Goal: Transaction & Acquisition: Purchase product/service

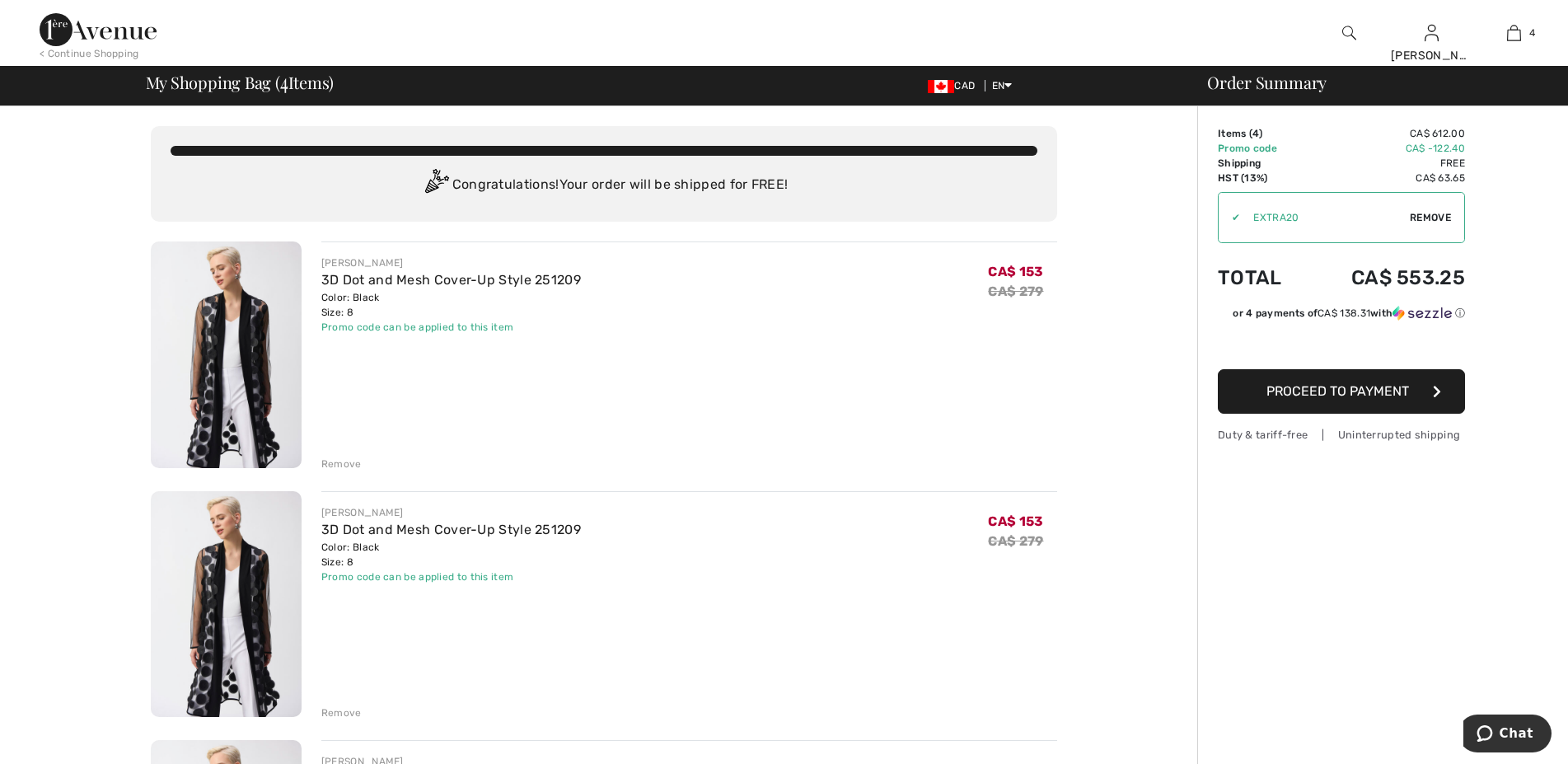
click at [333, 468] on div "Remove" at bounding box center [342, 464] width 40 height 15
click at [344, 461] on div "Remove" at bounding box center [342, 464] width 40 height 15
click at [332, 463] on div "Remove" at bounding box center [342, 464] width 40 height 15
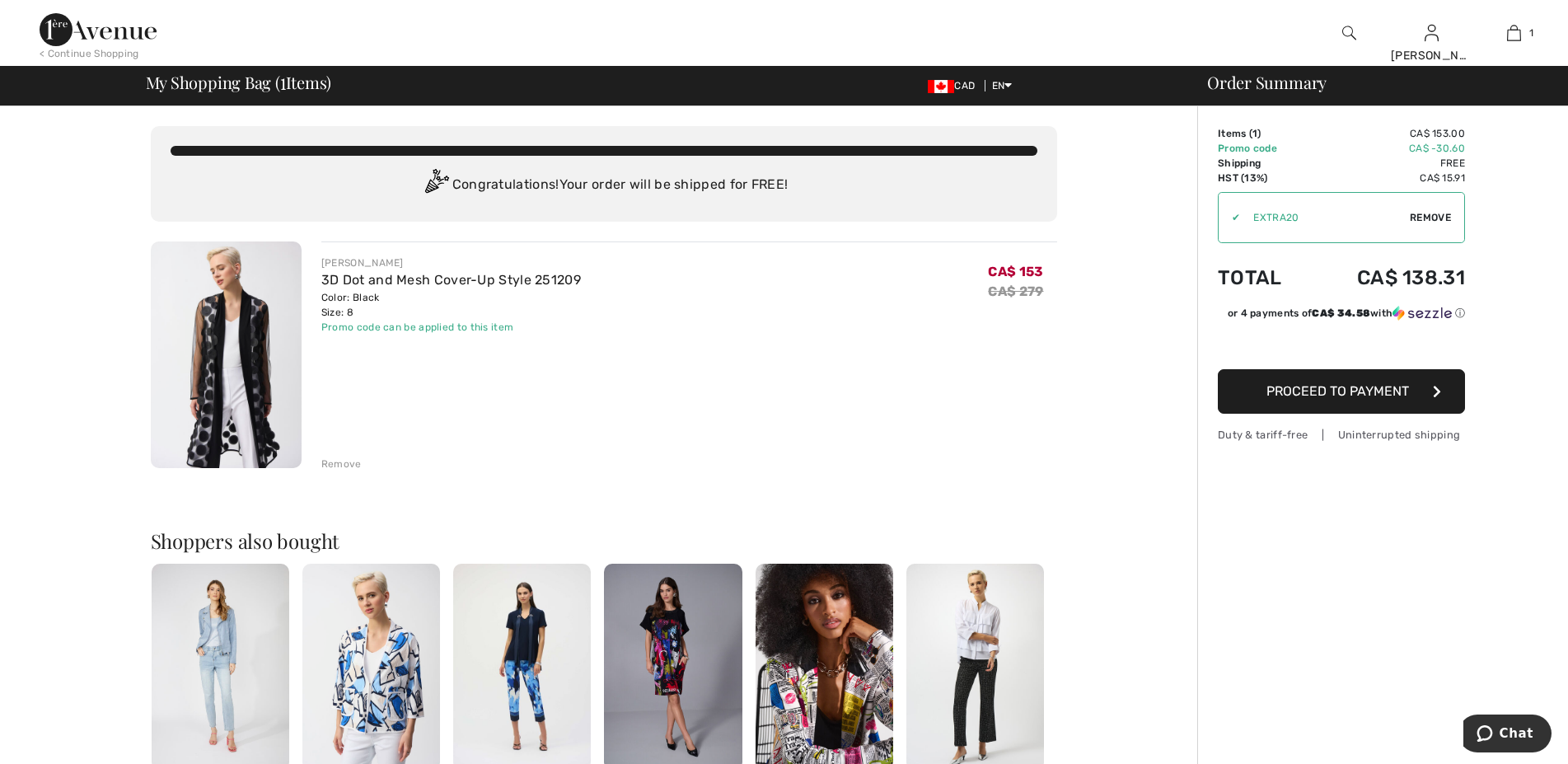
click at [1323, 397] on span "Proceed to Payment" at bounding box center [1338, 392] width 143 height 16
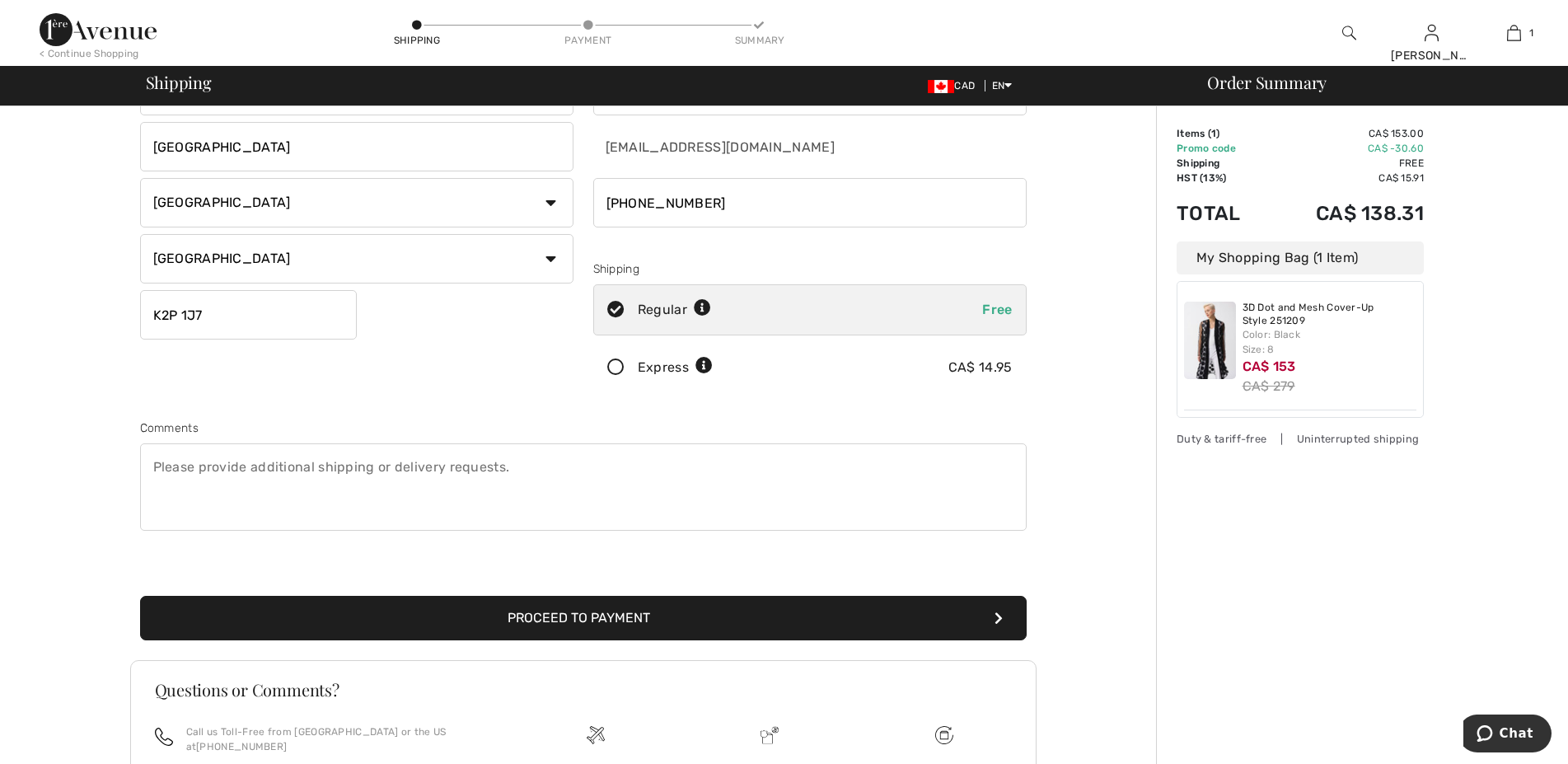
scroll to position [168, 0]
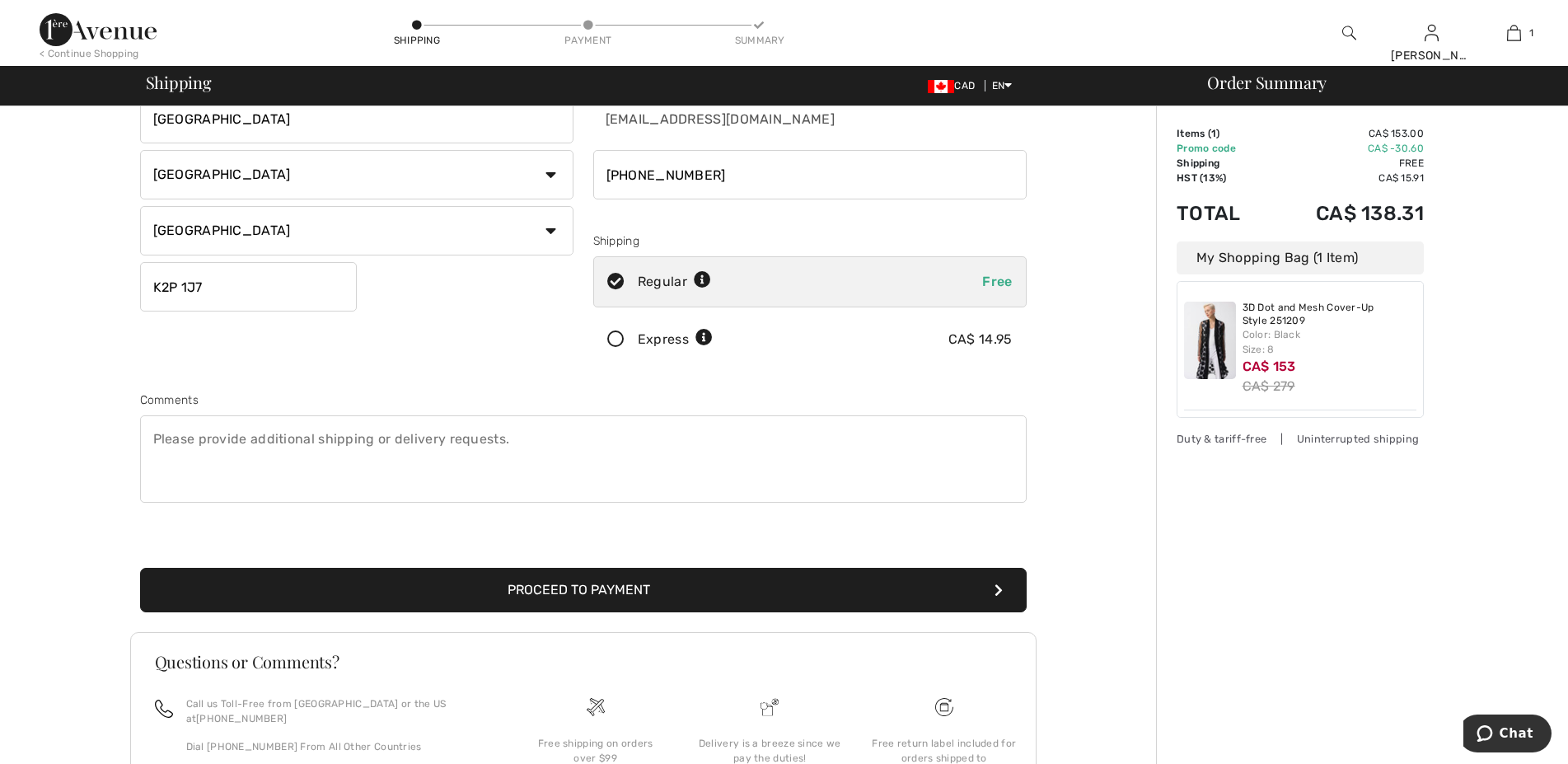
click at [546, 575] on button "Proceed to Payment" at bounding box center [583, 590] width 886 height 44
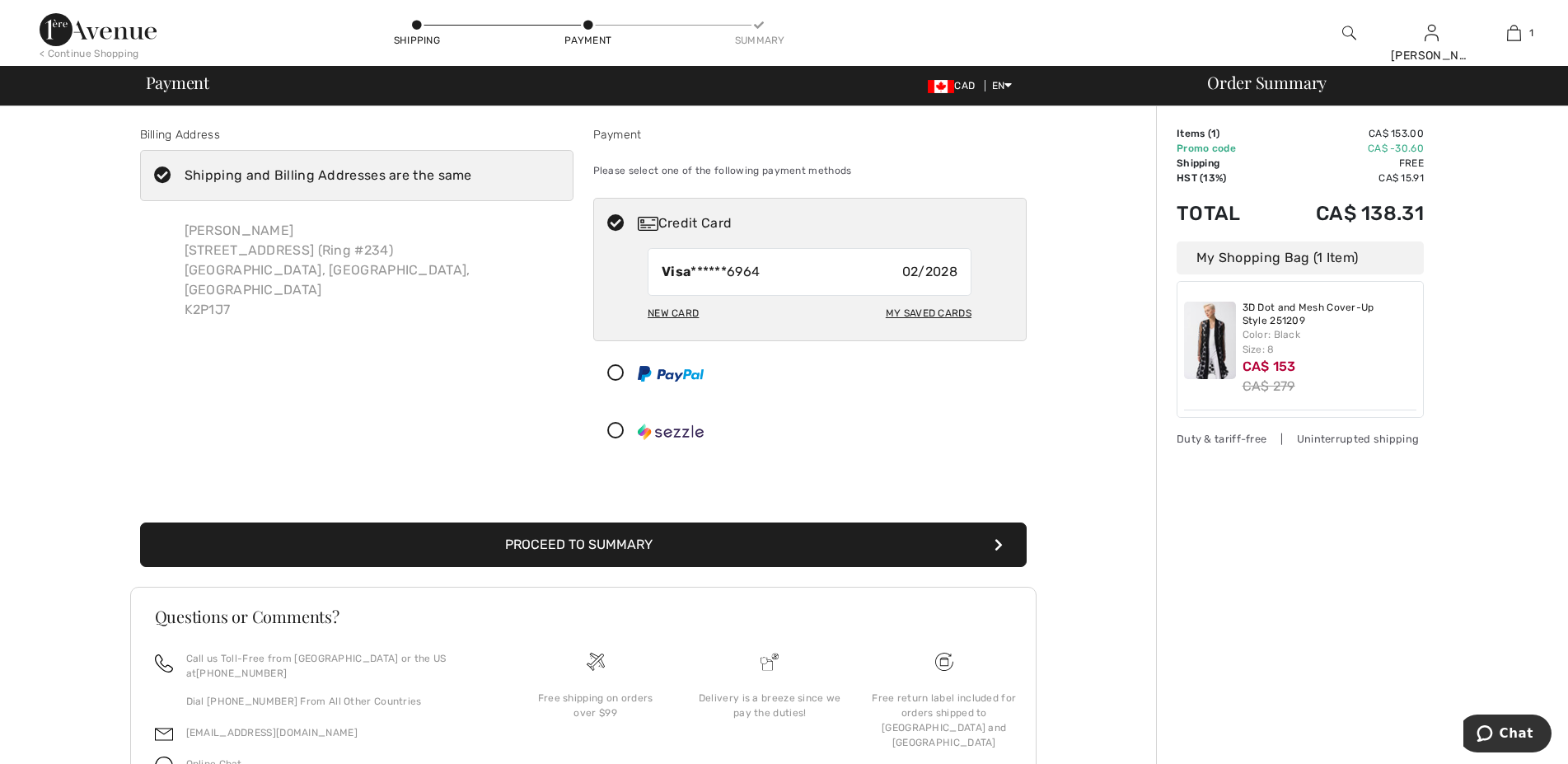
click at [901, 310] on div "My Saved Cards" at bounding box center [928, 313] width 85 height 28
radio input "true"
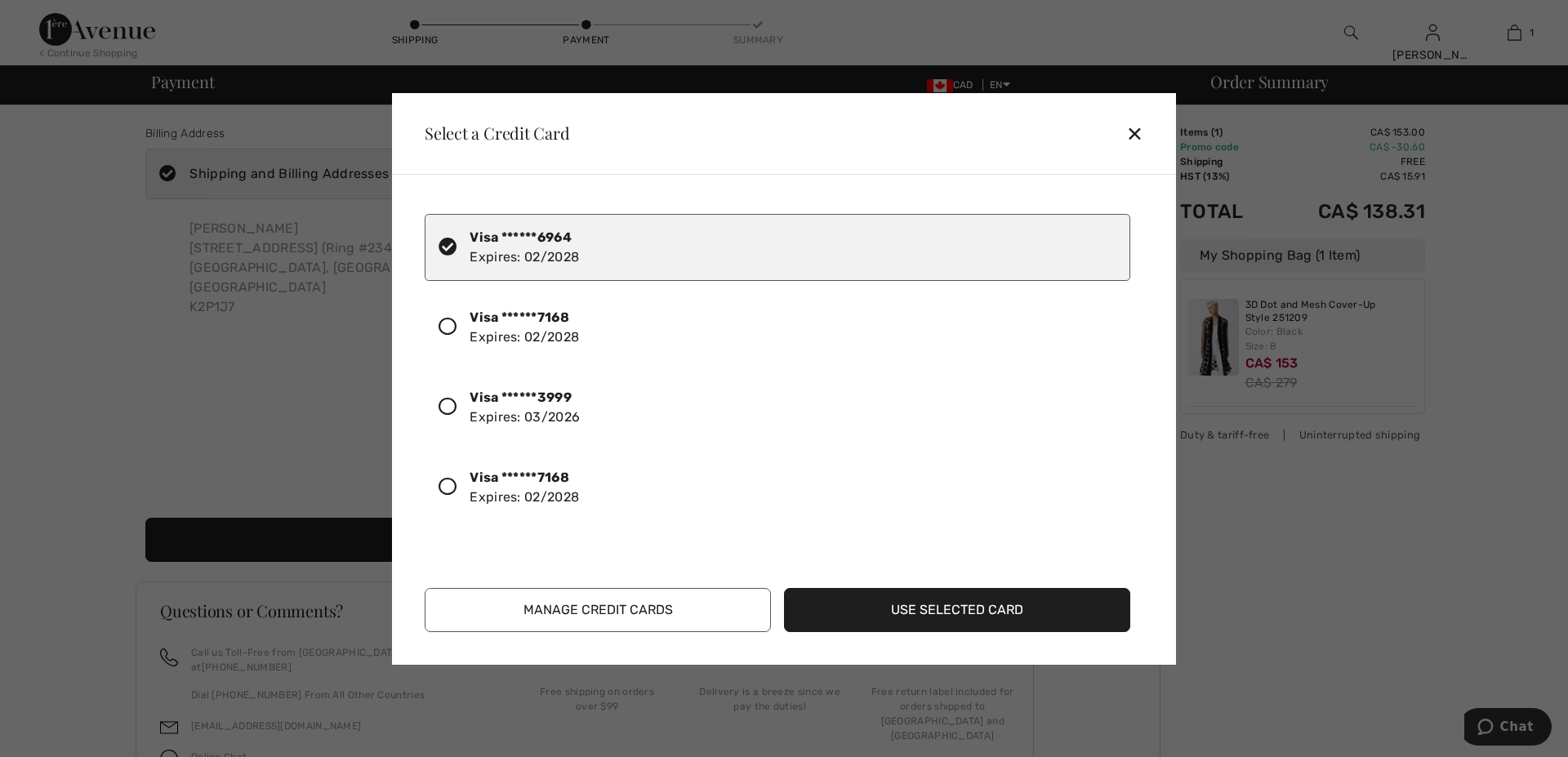
click at [445, 483] on icon at bounding box center [448, 487] width 18 height 18
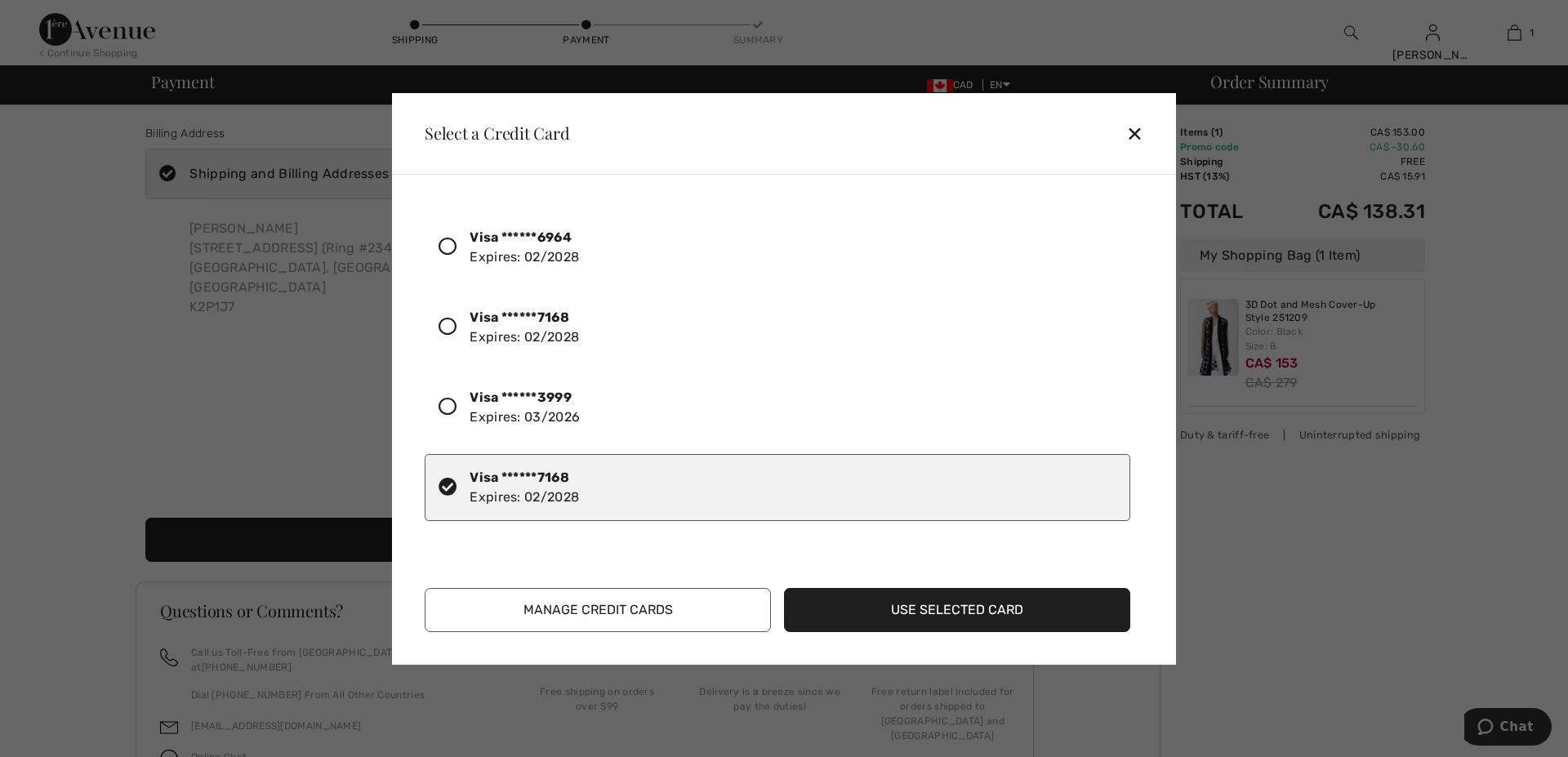
click at [921, 616] on button "Use Selected Card" at bounding box center [957, 610] width 346 height 44
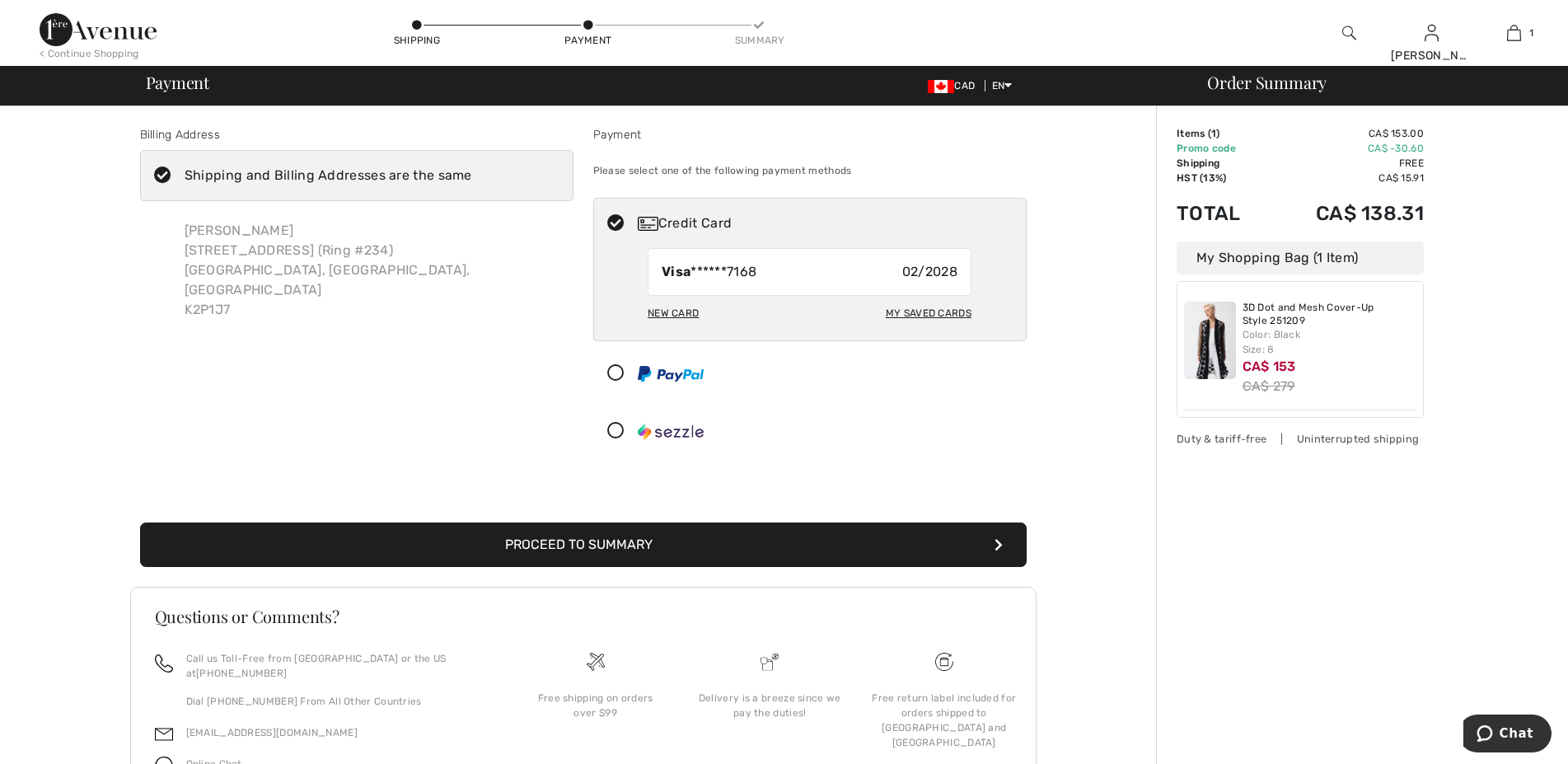
click at [899, 310] on div "My Saved Cards" at bounding box center [928, 313] width 85 height 28
radio input "true"
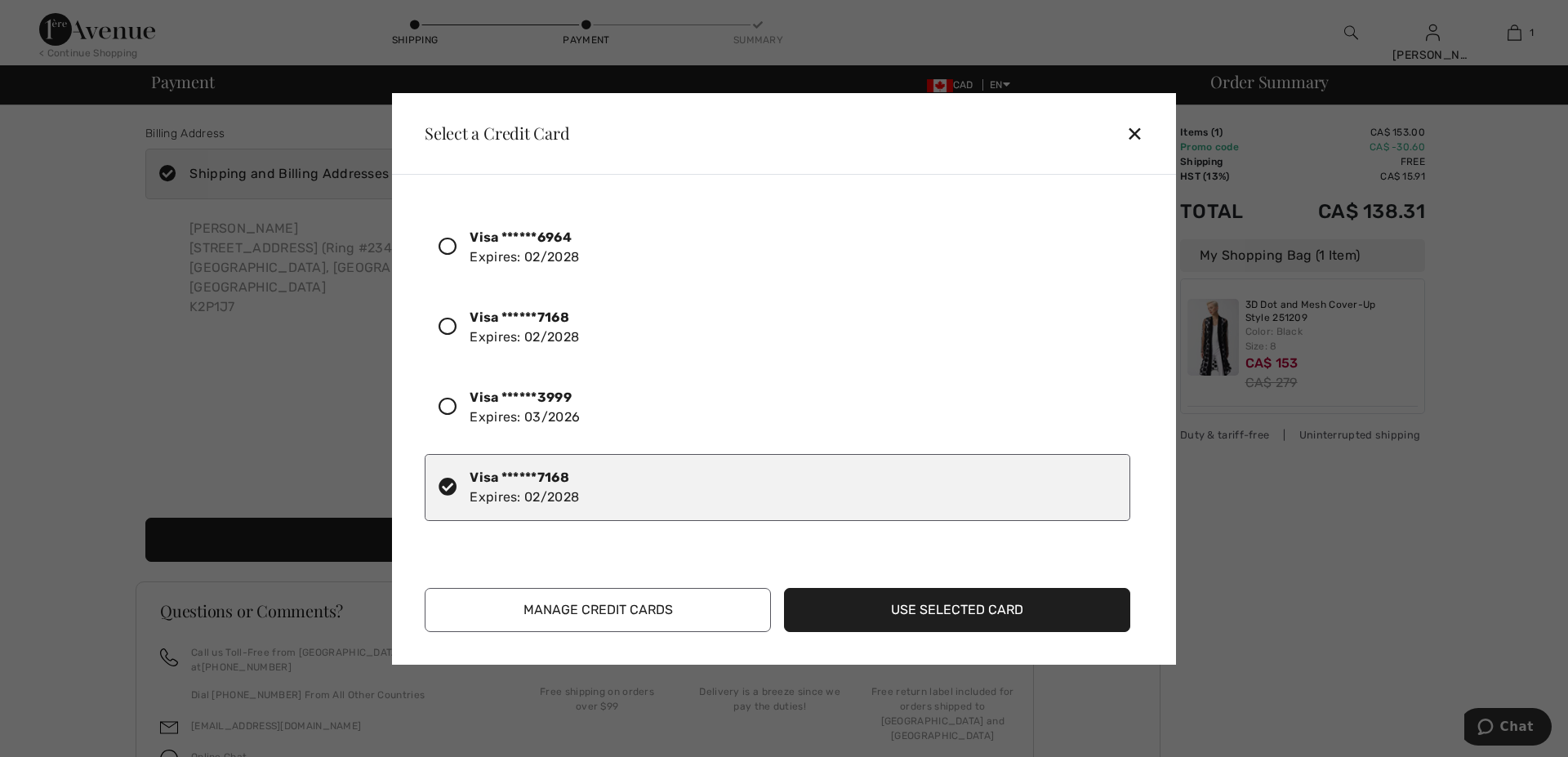
click at [582, 611] on button "Manage Credit Cards" at bounding box center [598, 610] width 346 height 44
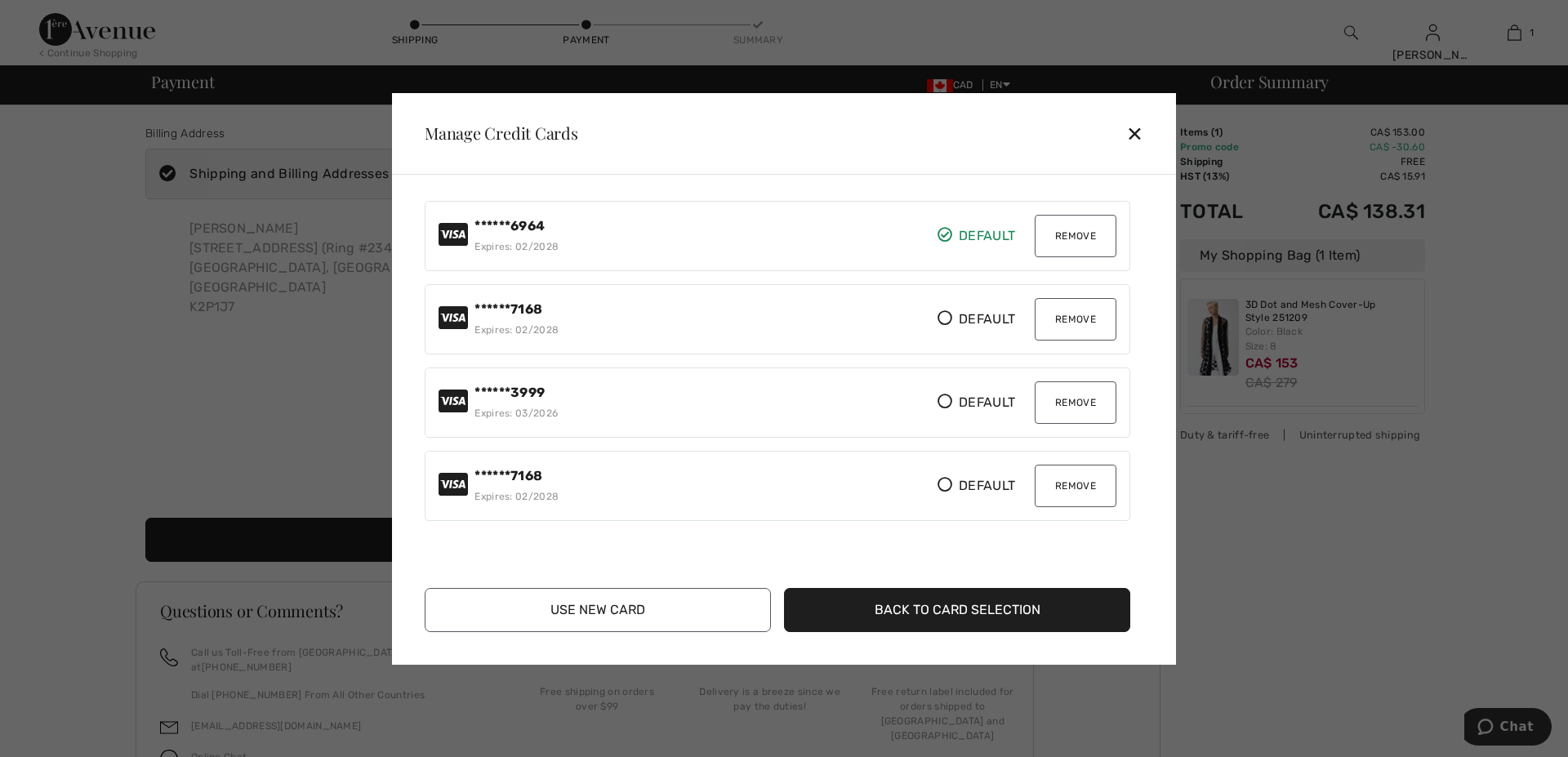
click at [1067, 234] on button "Remove" at bounding box center [1076, 236] width 82 height 42
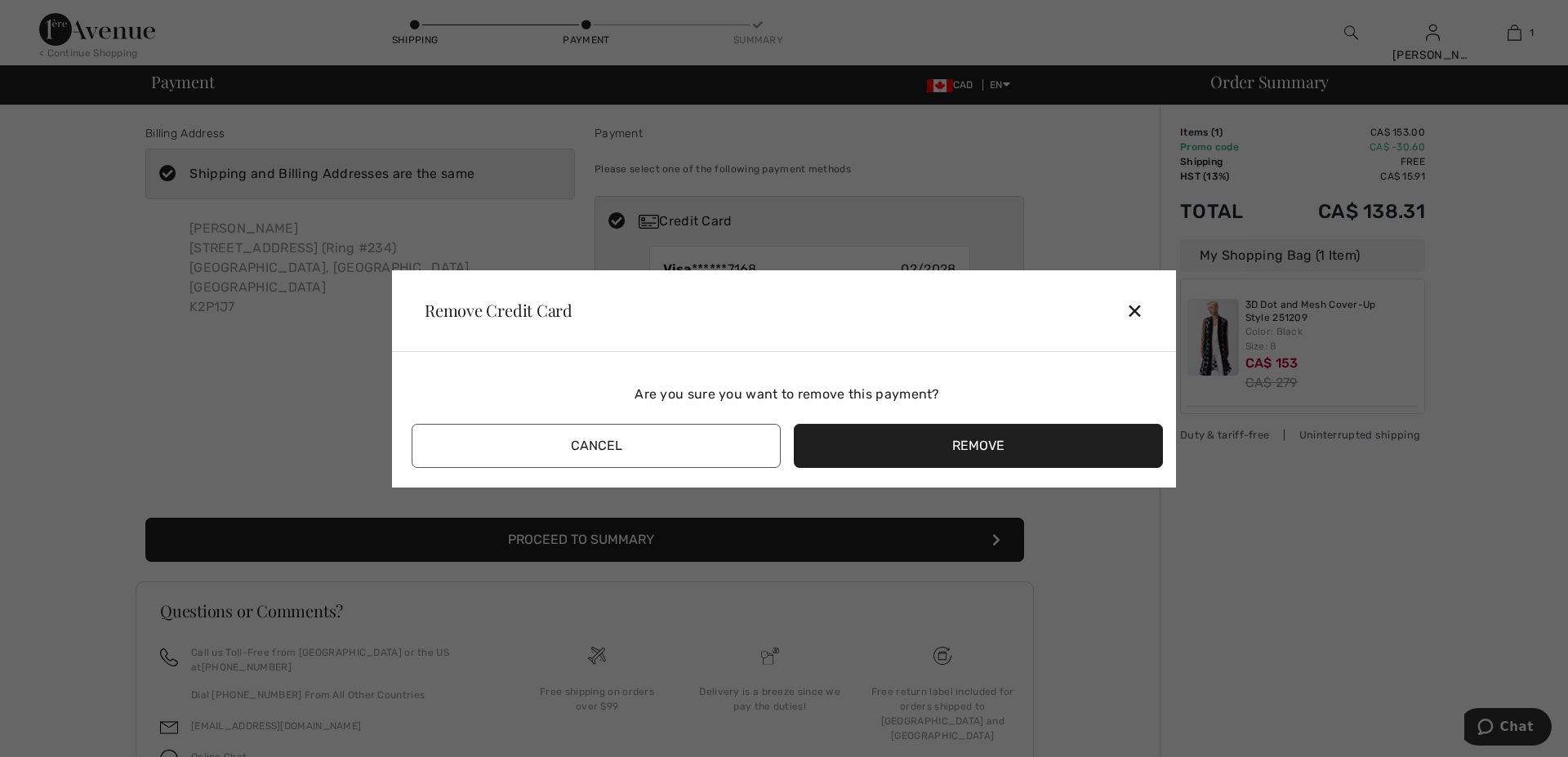
click at [923, 441] on button "Remove" at bounding box center [978, 446] width 369 height 44
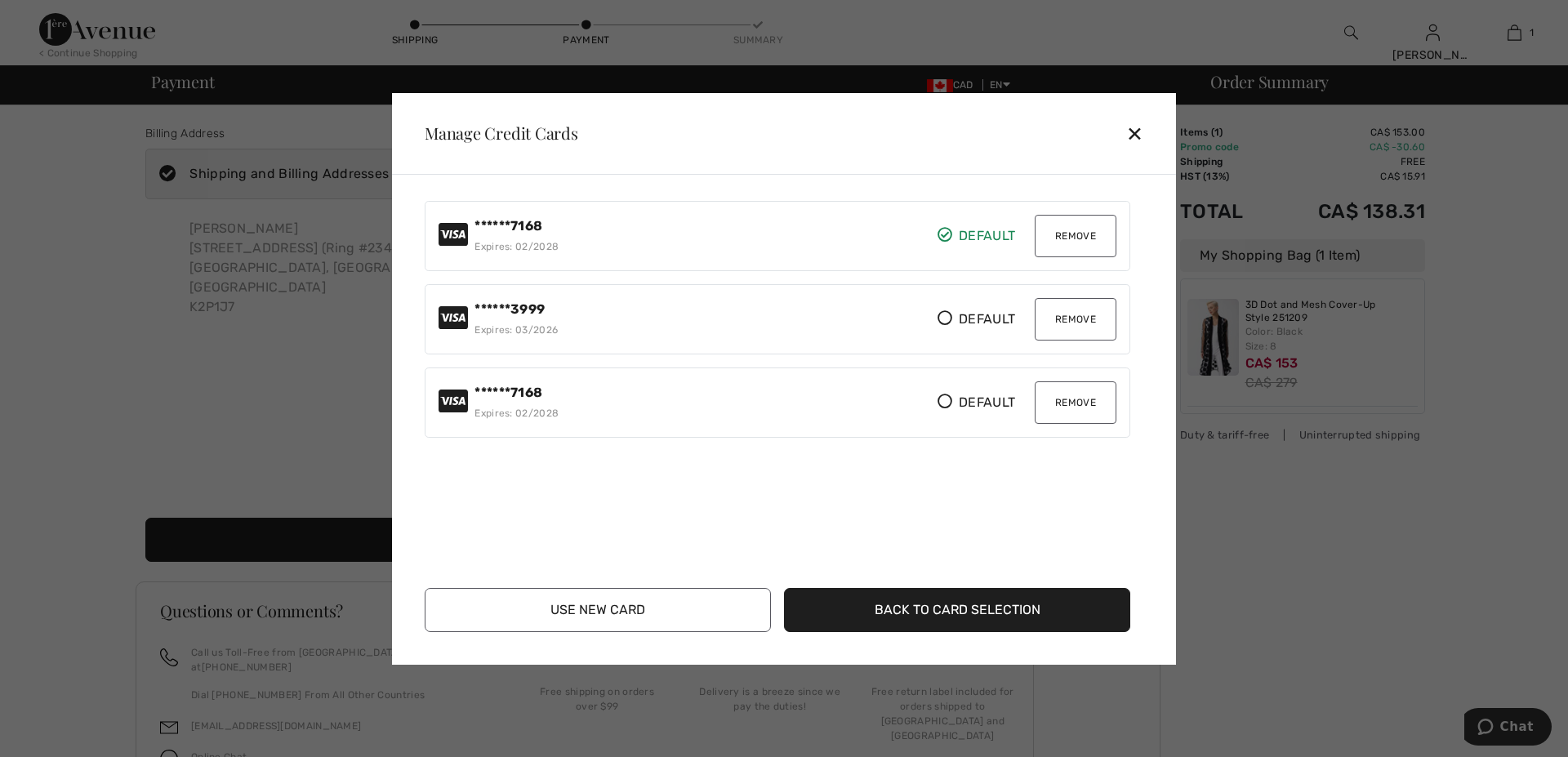
click at [1066, 322] on button "Remove" at bounding box center [1076, 319] width 82 height 42
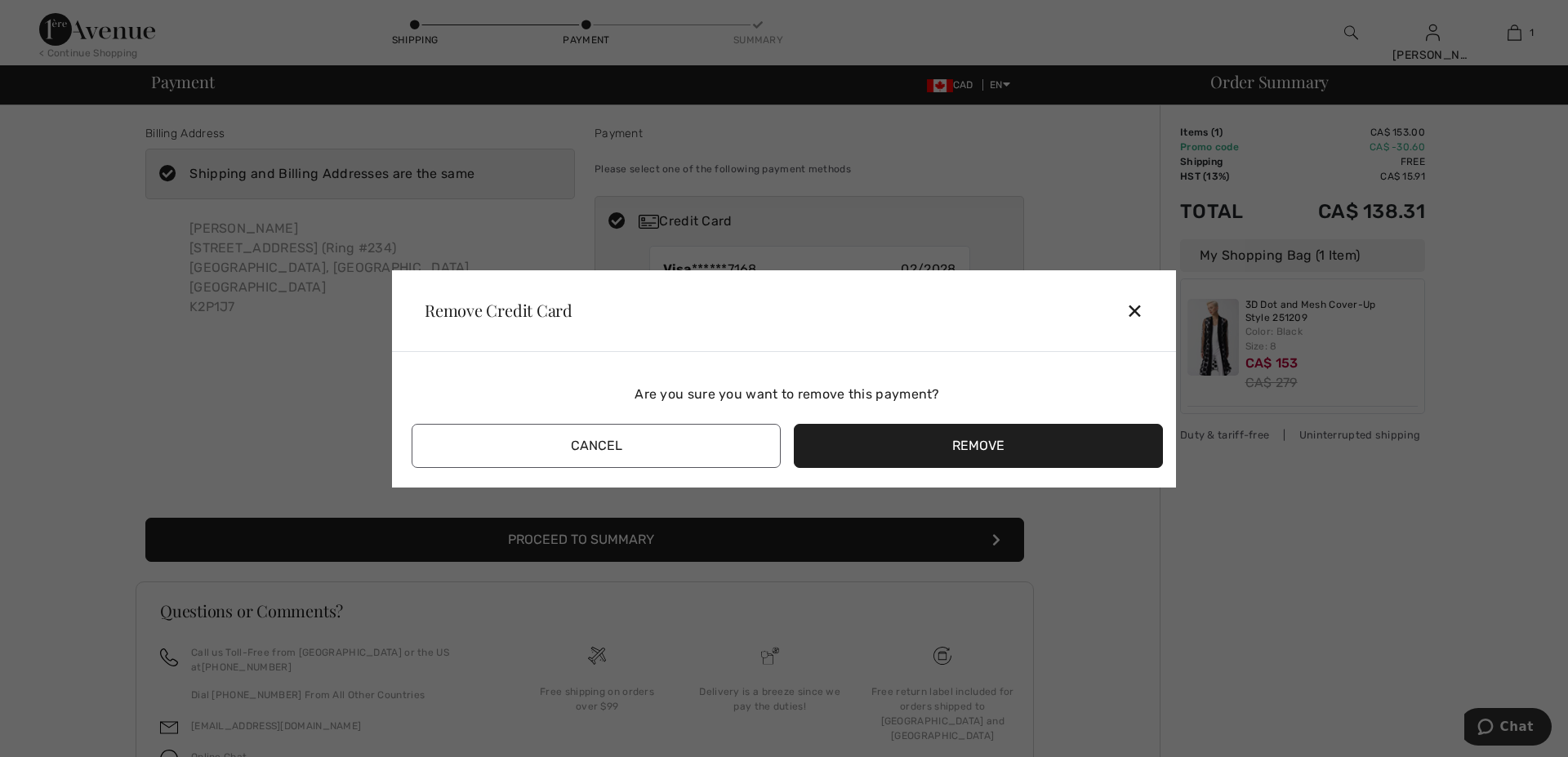
click at [1009, 447] on button "Remove" at bounding box center [978, 446] width 369 height 44
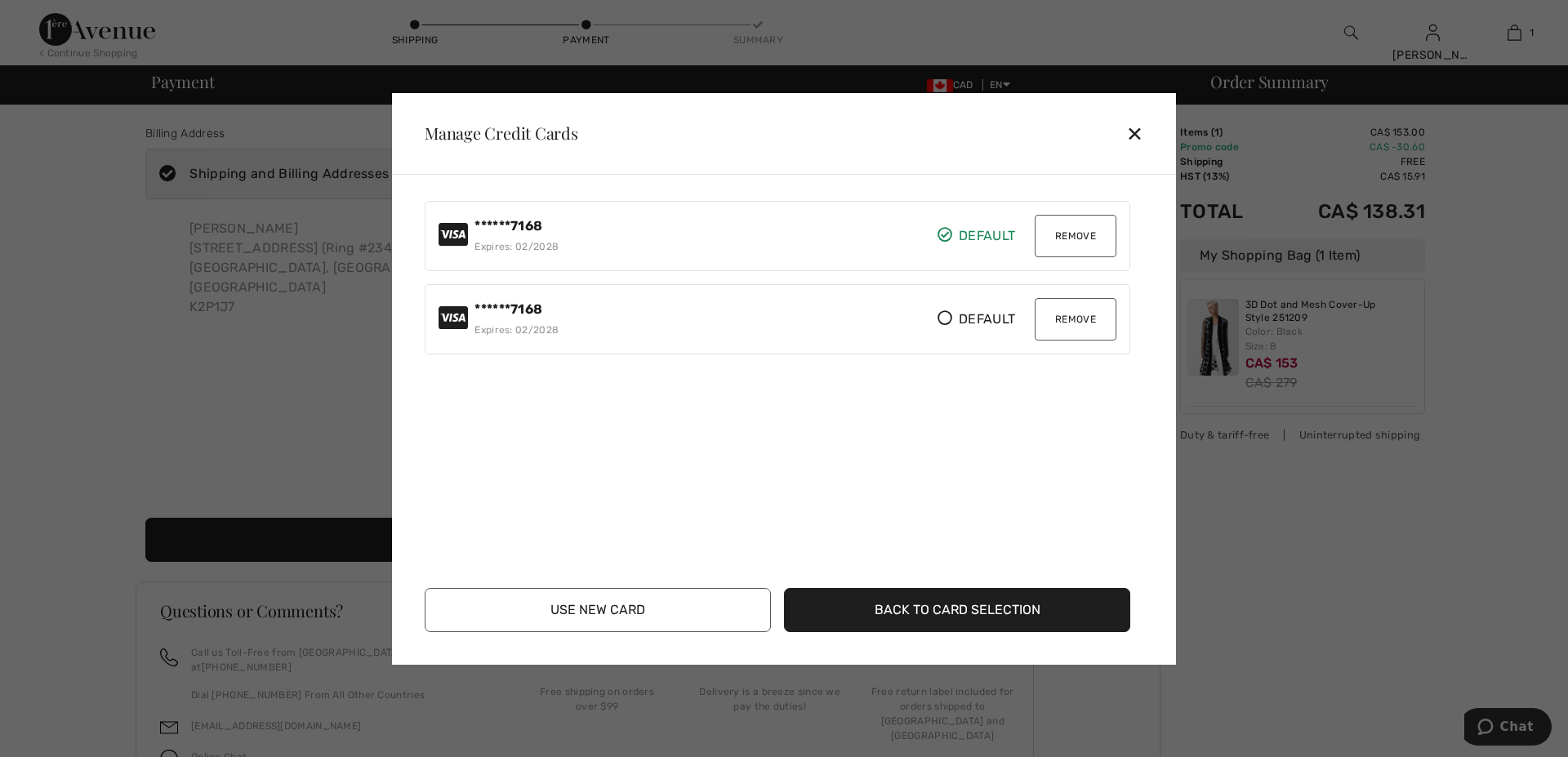
click at [1069, 322] on button "Remove" at bounding box center [1076, 319] width 82 height 42
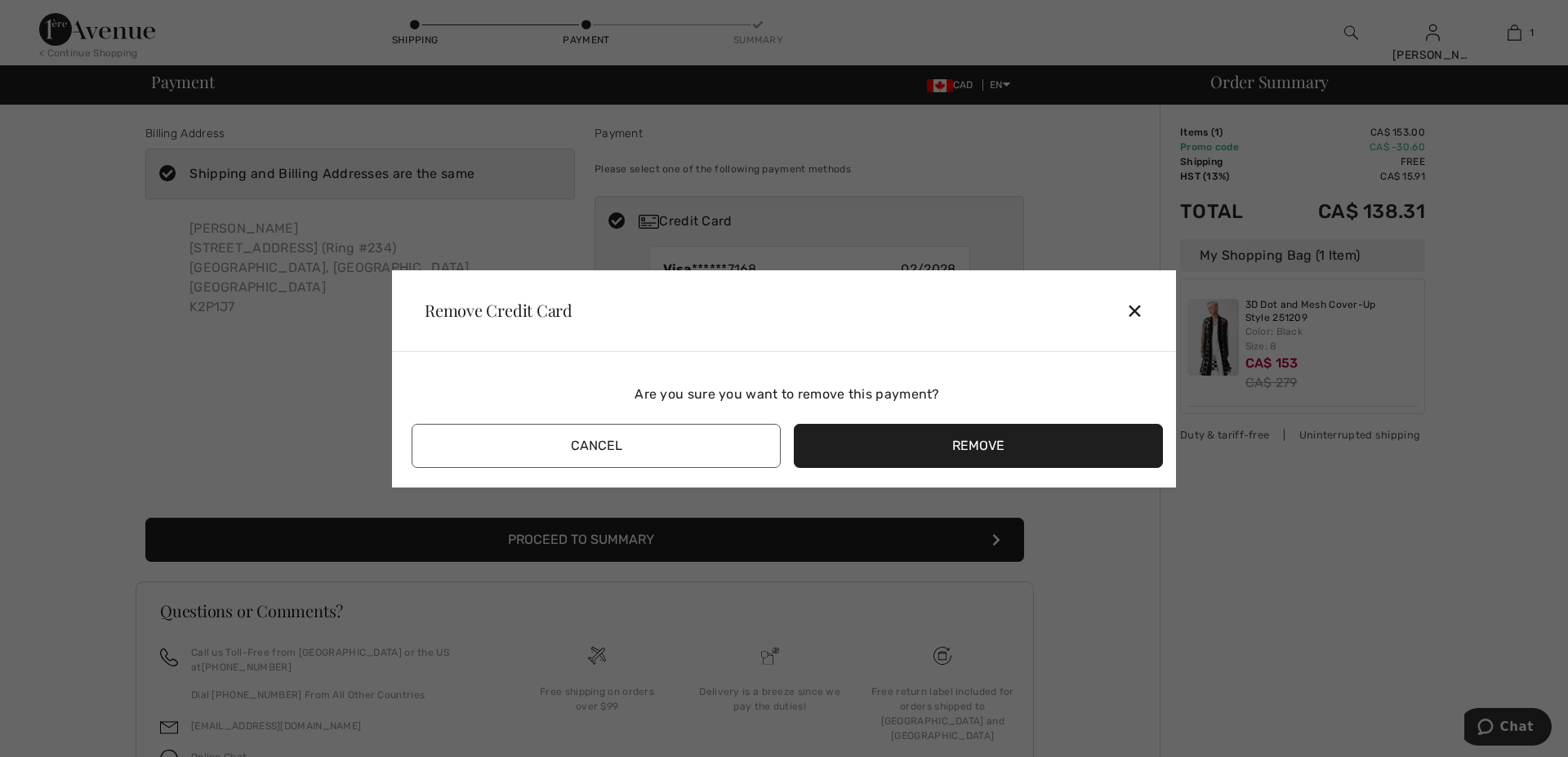
click at [966, 442] on button "Remove" at bounding box center [978, 446] width 369 height 44
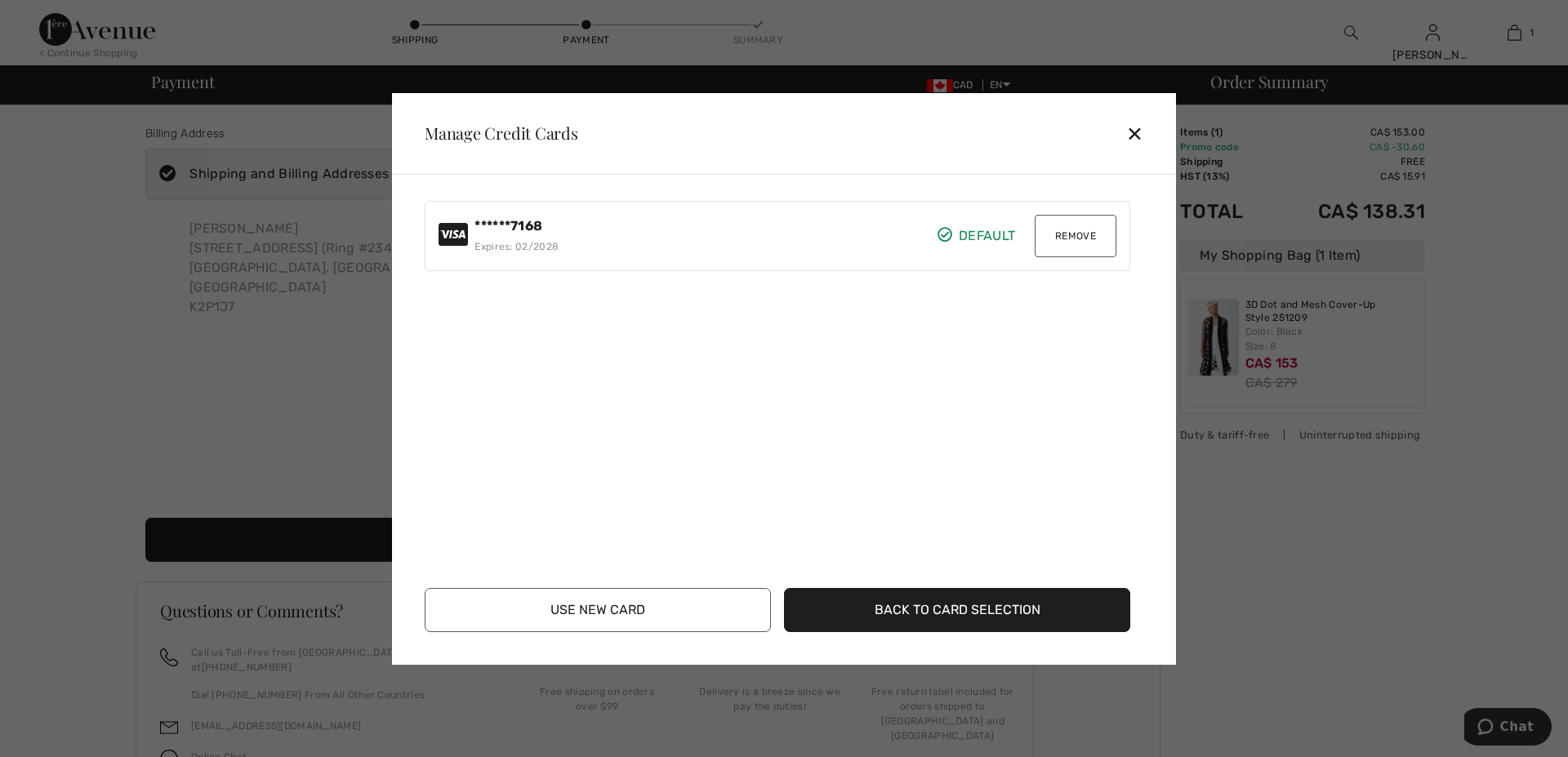
click at [914, 615] on button "Back to Card Selection" at bounding box center [957, 610] width 346 height 44
click at [442, 247] on icon at bounding box center [448, 246] width 18 height 18
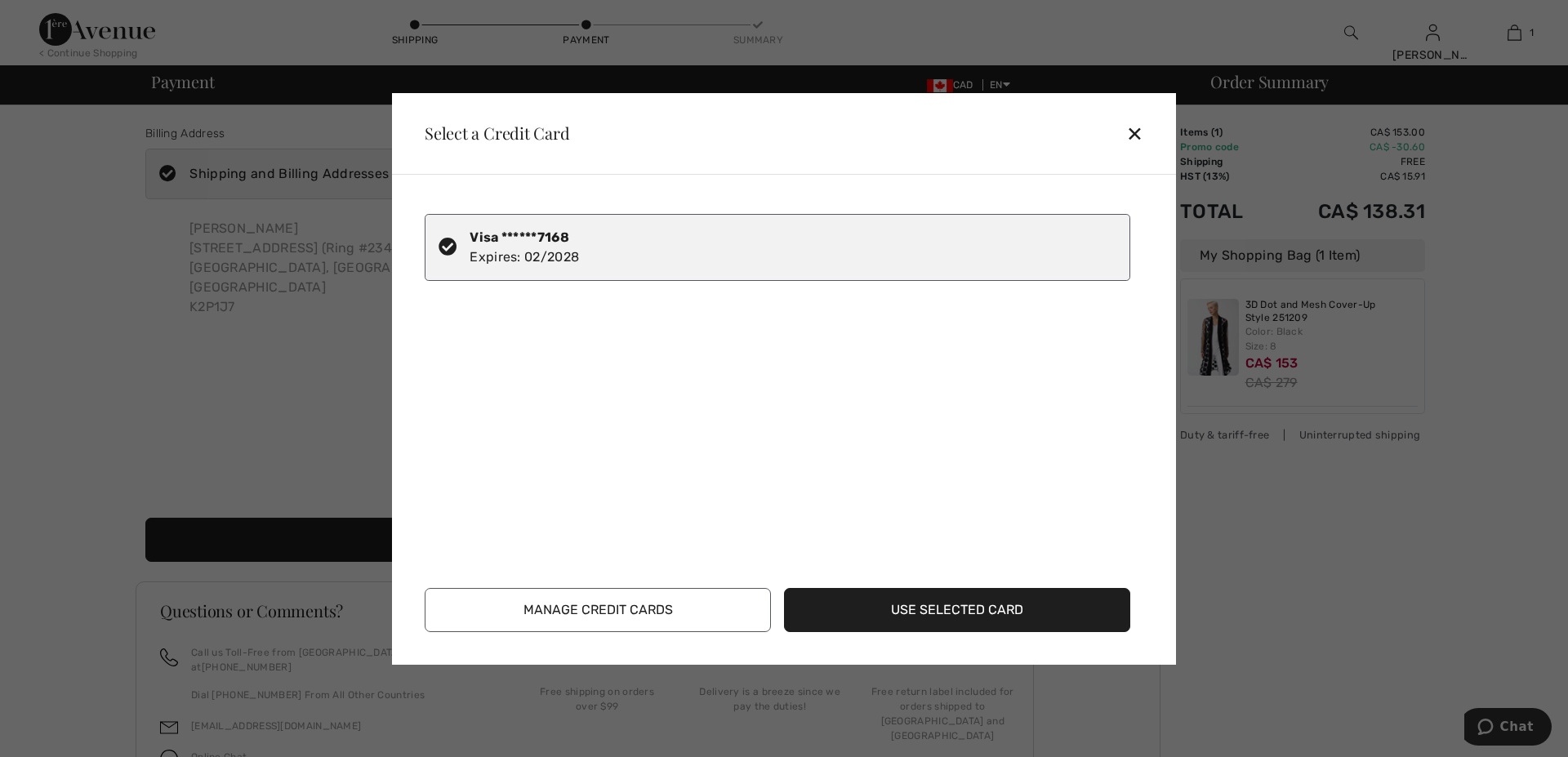
click at [1024, 607] on button "Use Selected Card" at bounding box center [957, 610] width 346 height 44
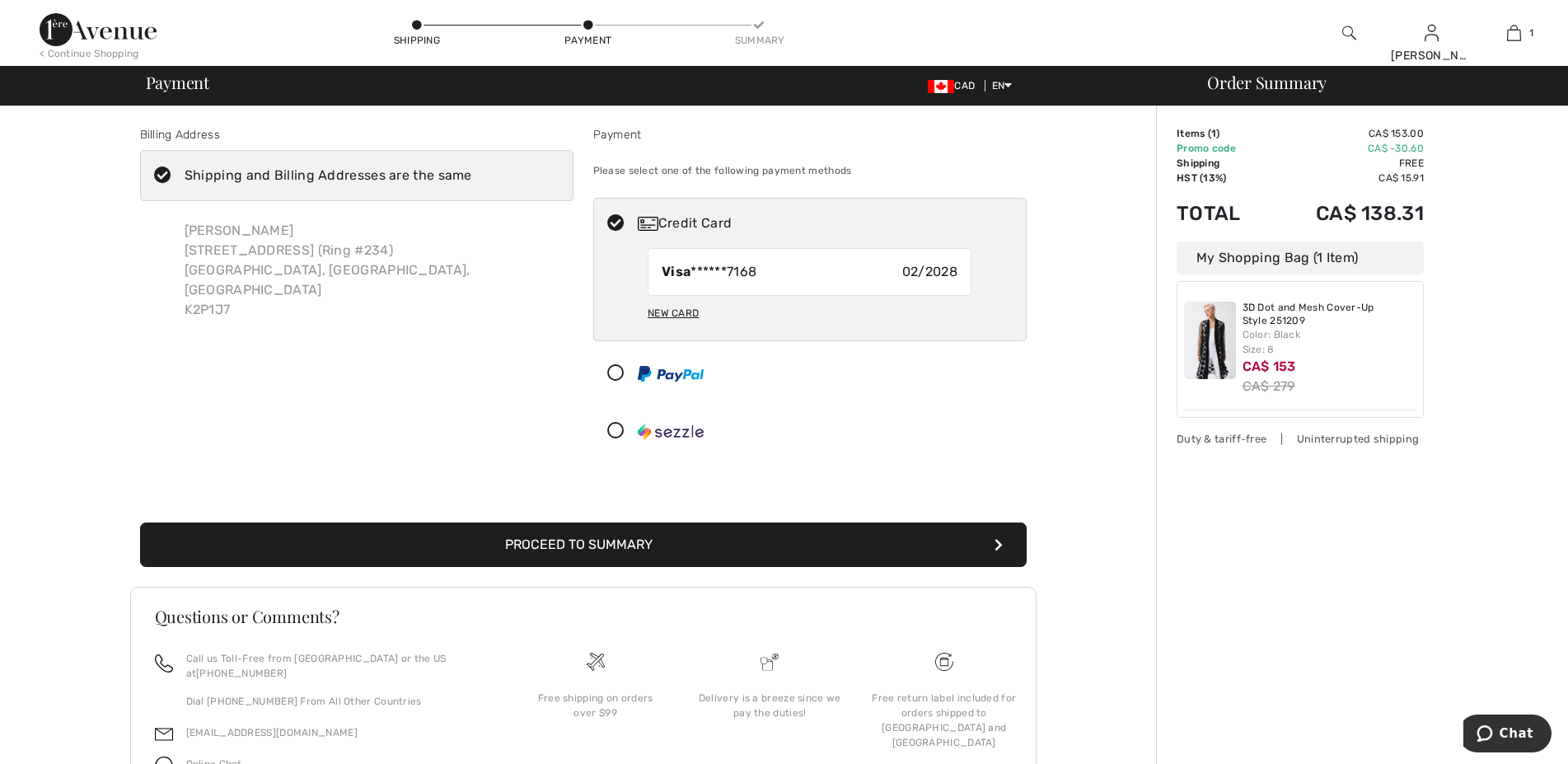
click at [628, 542] on button "Proceed to Summary" at bounding box center [583, 544] width 886 height 44
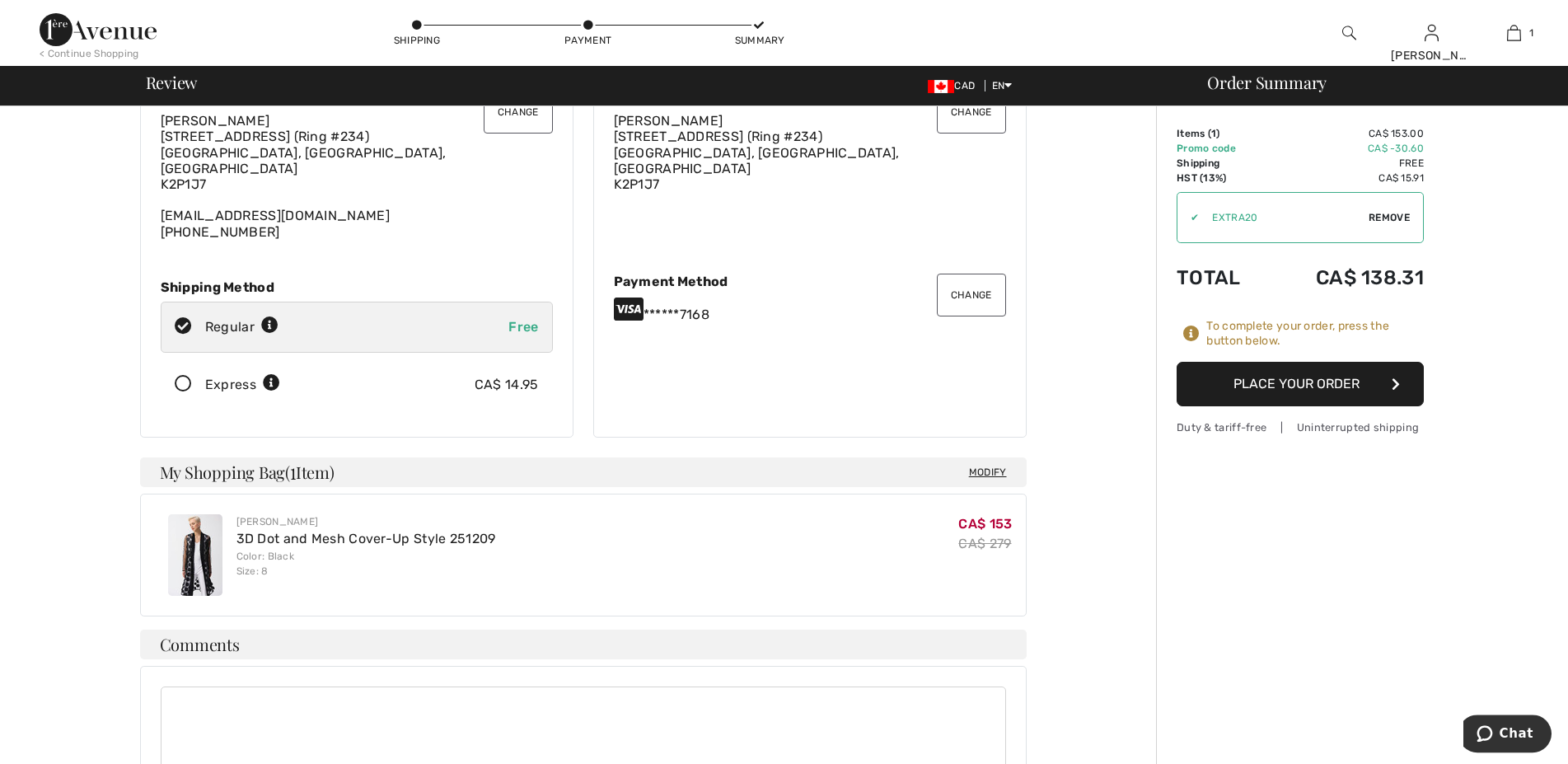
scroll to position [84, 0]
click at [1320, 382] on button "Place Your Order" at bounding box center [1300, 384] width 248 height 44
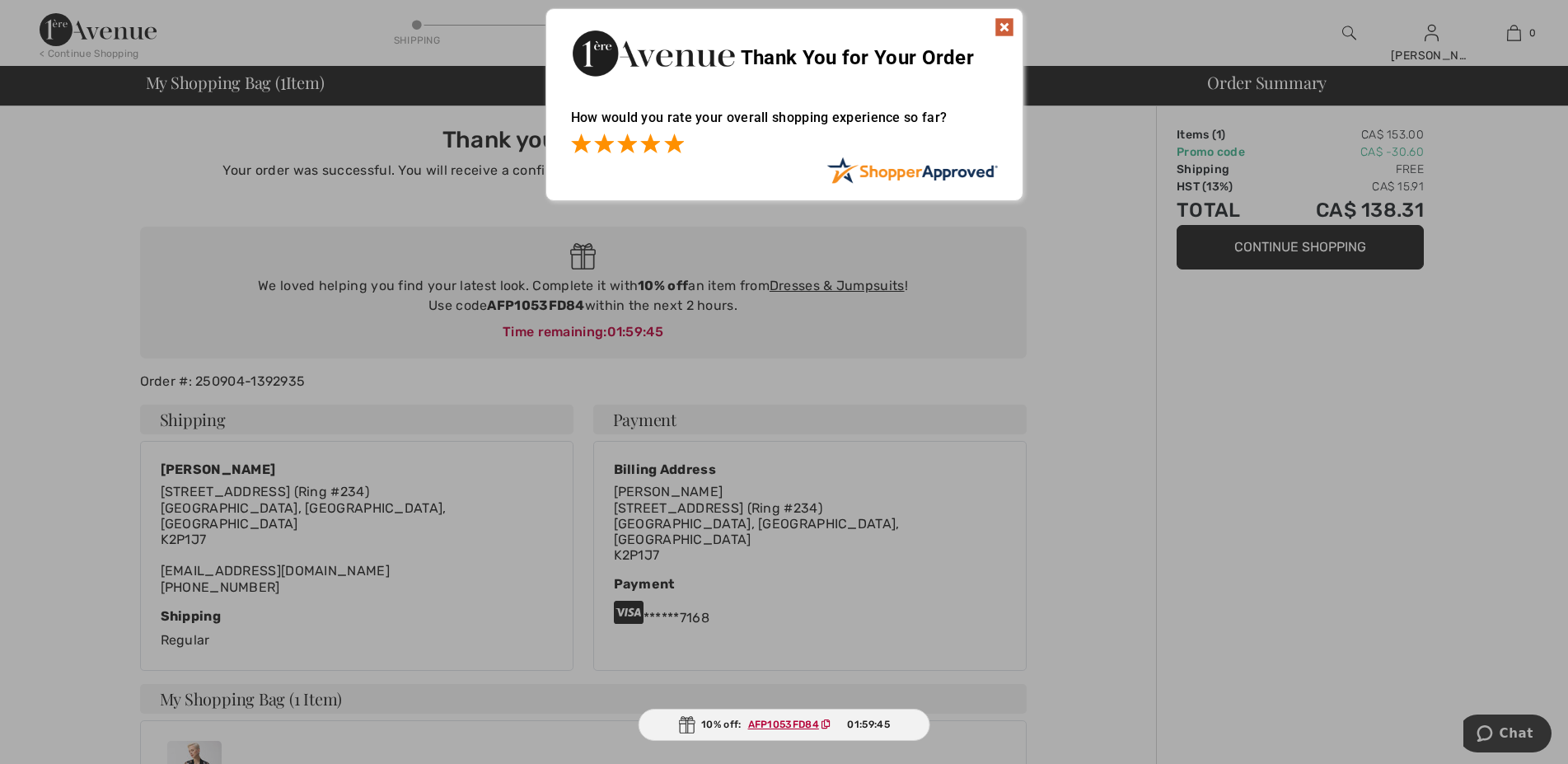
click at [676, 143] on span at bounding box center [674, 143] width 20 height 20
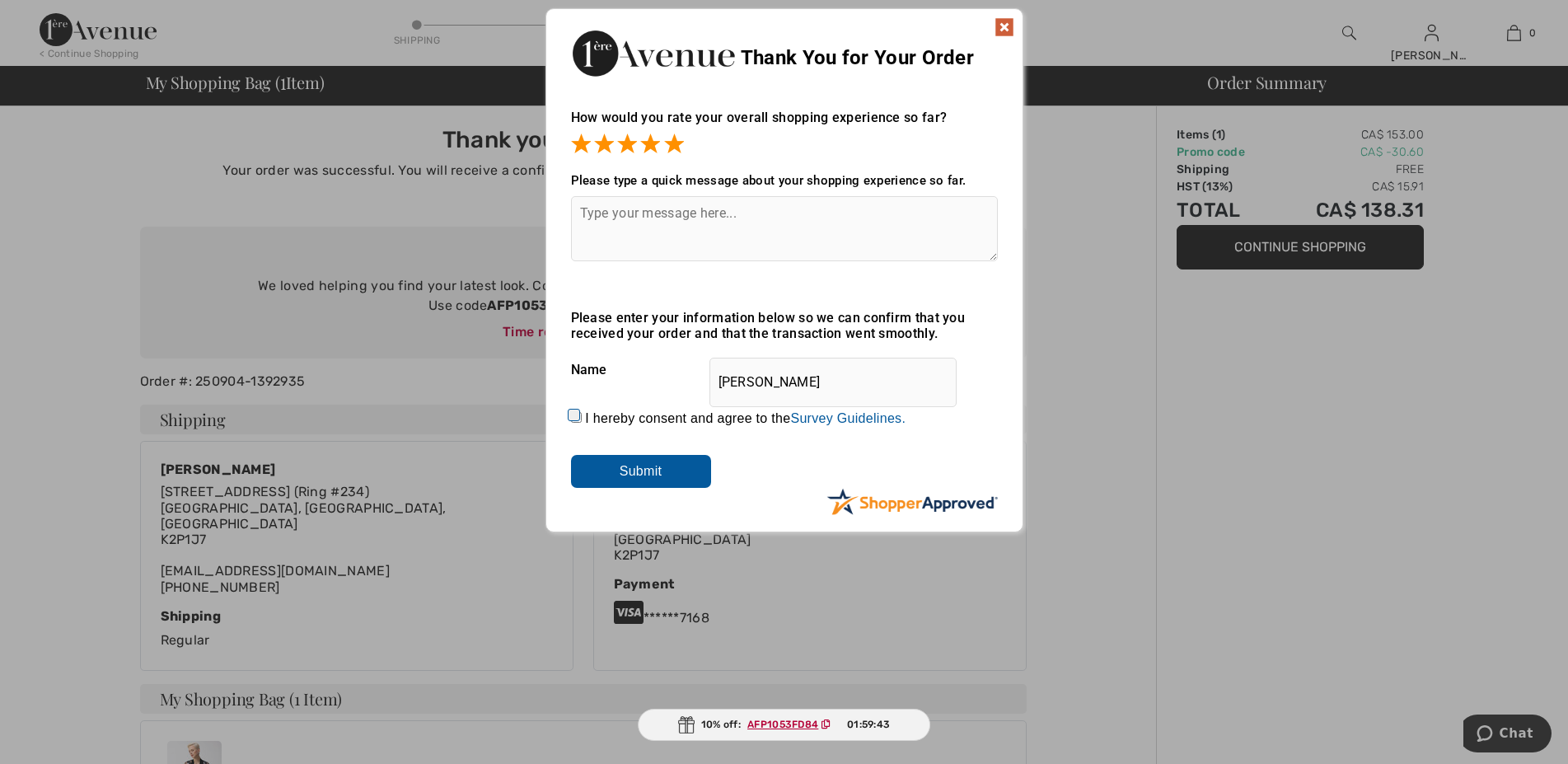
click at [575, 417] on div "I hereby consent and agree to the By submitting a review, you grant permission …" at bounding box center [784, 419] width 427 height 39
click at [580, 420] on input "I hereby consent and agree to the By submitting a review, you grant permission …" at bounding box center [576, 418] width 10 height 10
checkbox input "true"
click at [621, 483] on input "Submit" at bounding box center [641, 472] width 140 height 33
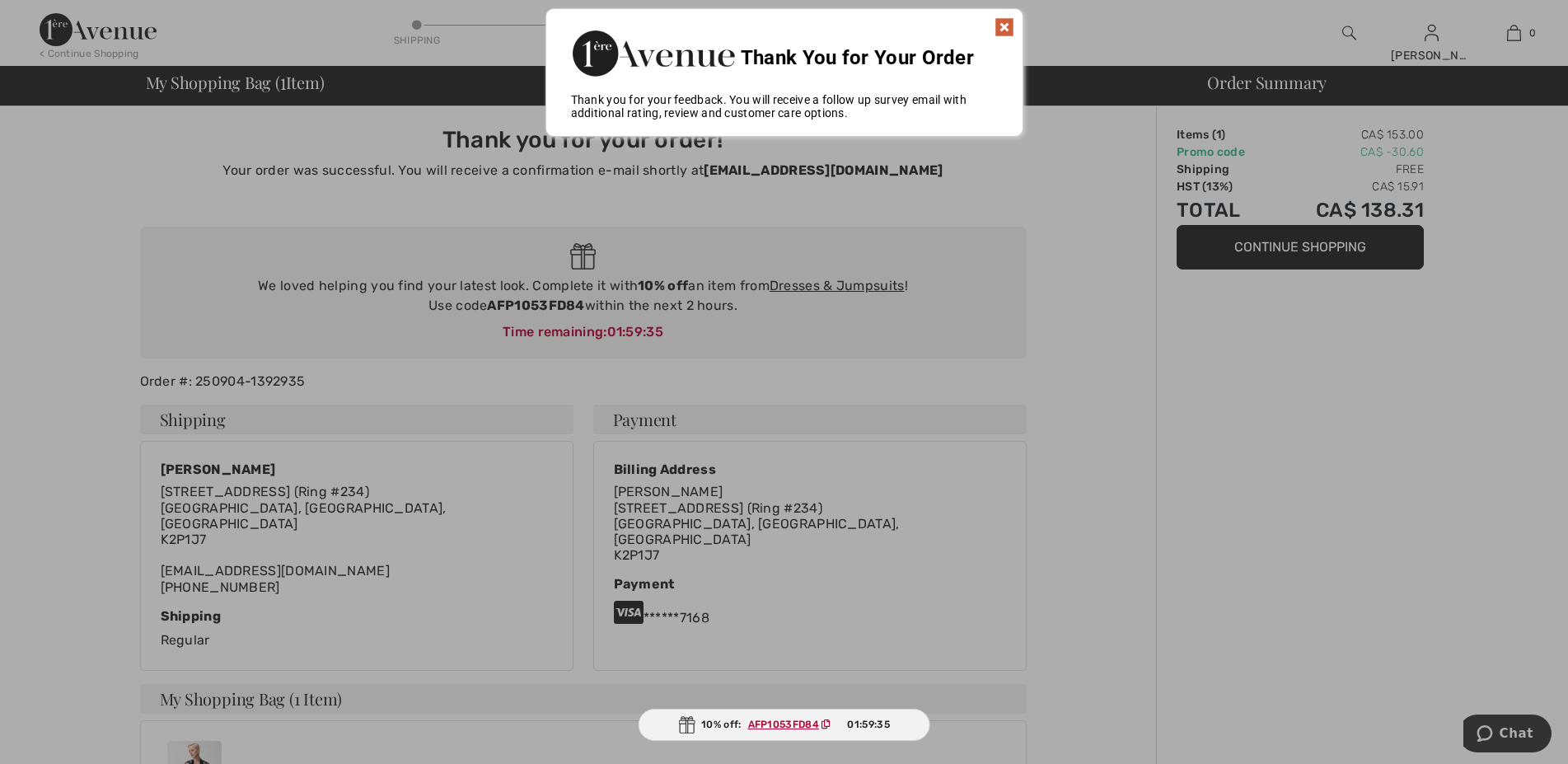
click at [1009, 26] on img at bounding box center [1004, 27] width 20 height 20
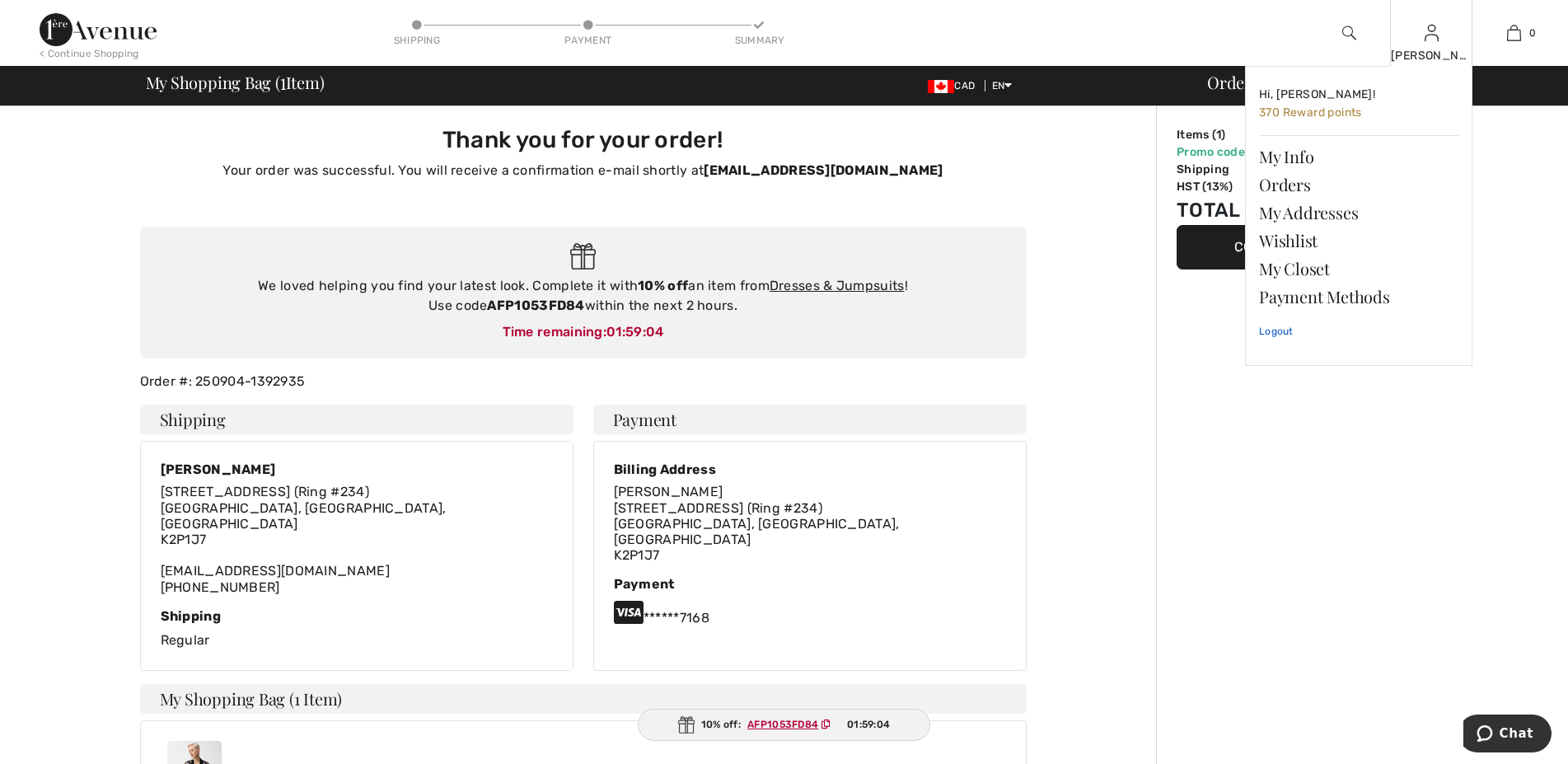
click at [1278, 334] on link "Logout" at bounding box center [1359, 331] width 200 height 41
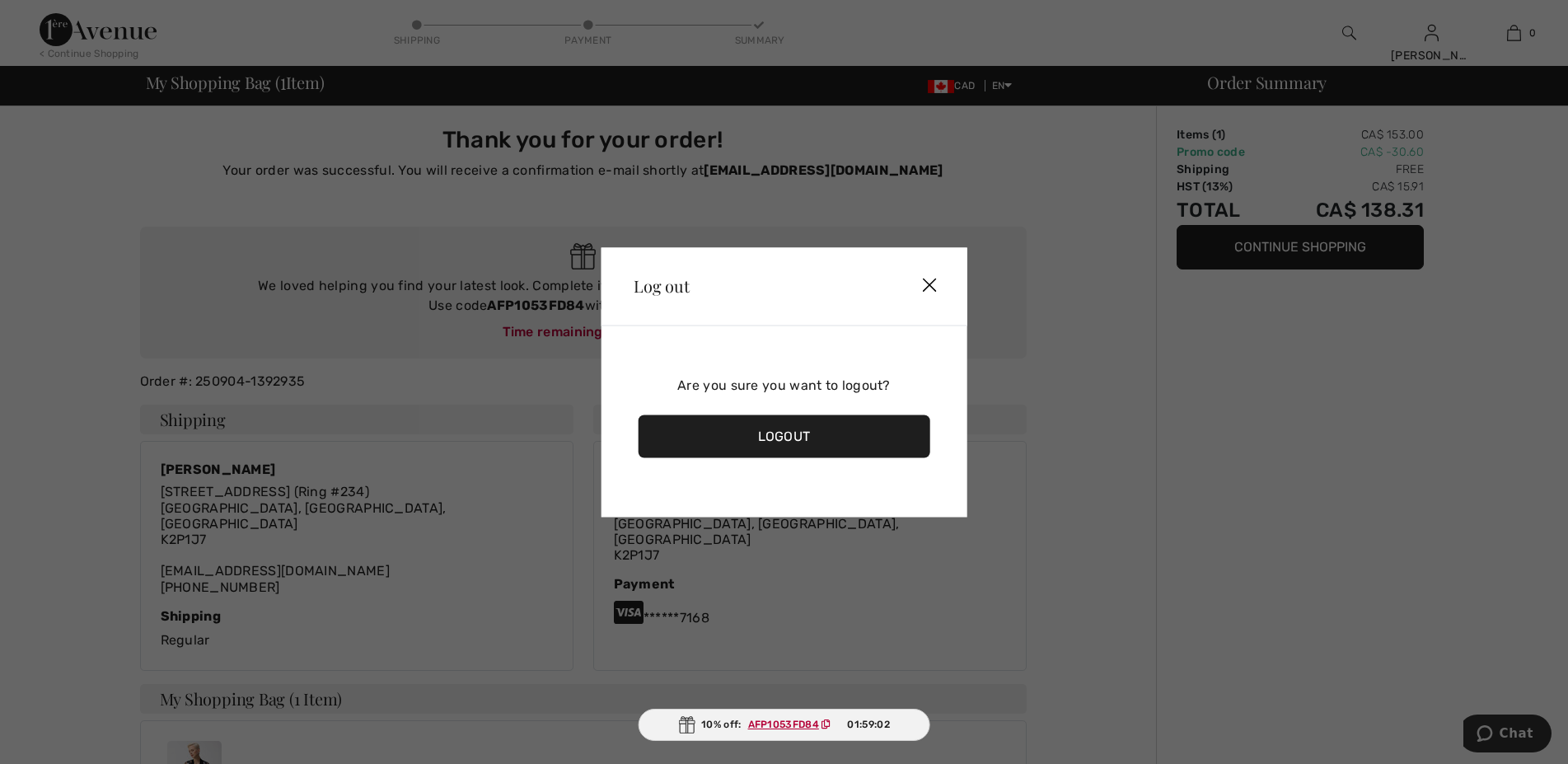
click at [815, 439] on div "Logout" at bounding box center [784, 436] width 293 height 43
